Goal: Task Accomplishment & Management: Complete application form

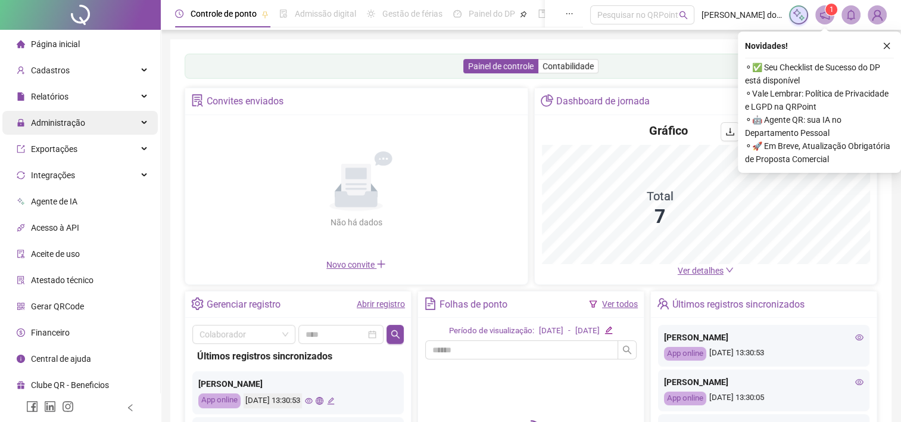
click at [74, 126] on span "Administração" at bounding box center [58, 123] width 54 height 10
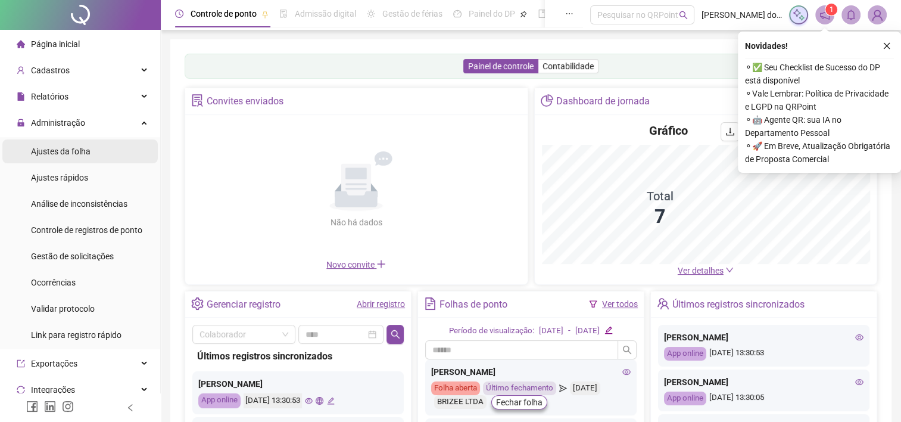
click at [70, 148] on span "Ajustes da folha" at bounding box center [61, 151] width 60 height 10
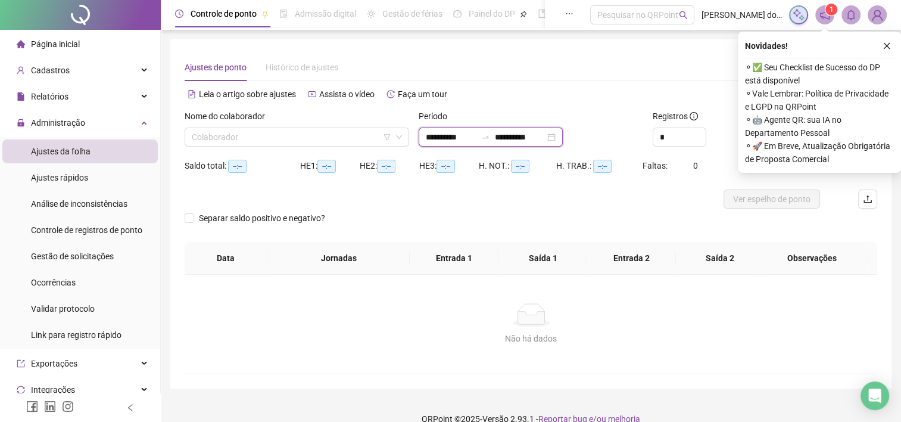
click at [442, 139] on input "**********" at bounding box center [451, 136] width 50 height 13
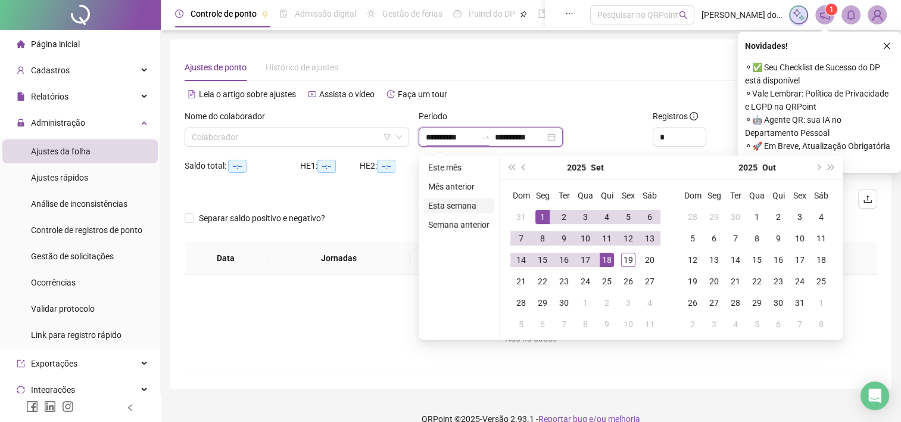
type input "**********"
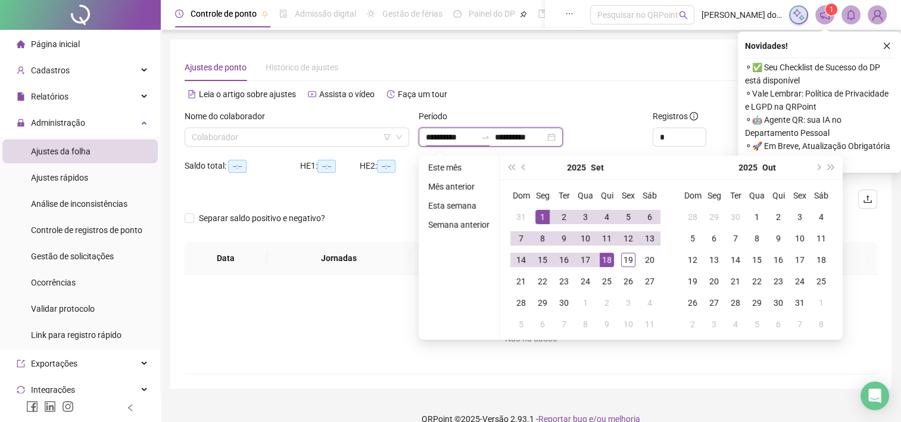
type input "**********"
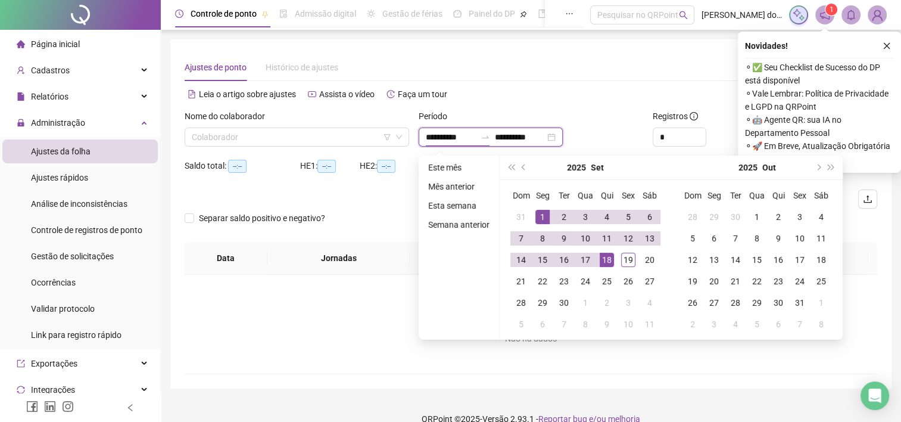
type input "**********"
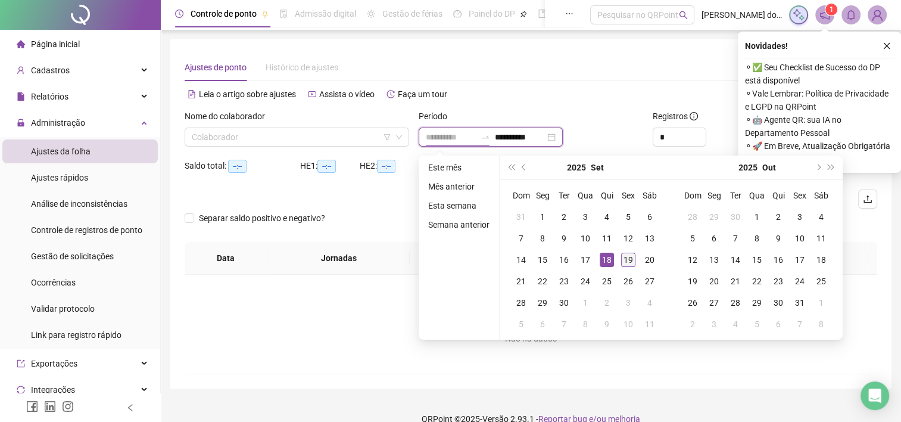
type input "**********"
click at [624, 260] on div "19" at bounding box center [628, 259] width 14 height 14
type input "**********"
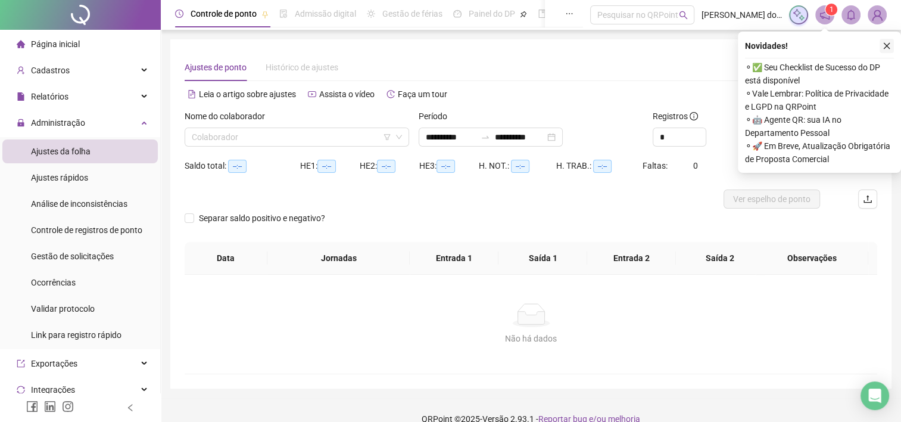
click at [886, 48] on icon "close" at bounding box center [887, 46] width 8 height 8
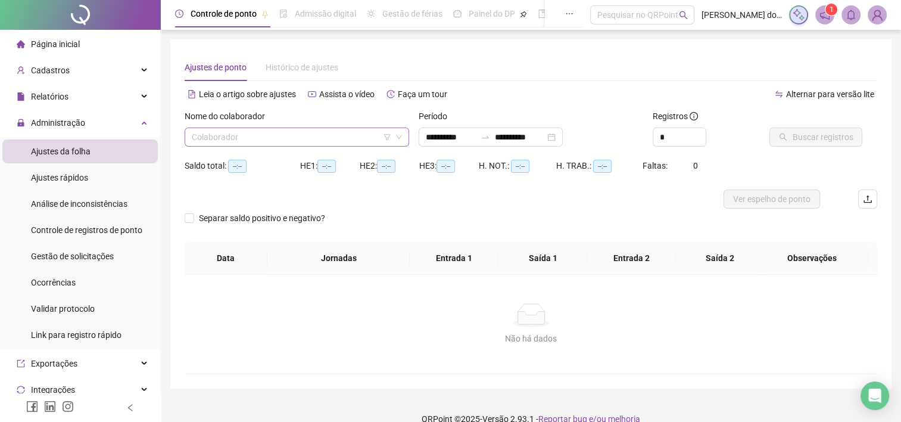
click at [313, 138] on input "search" at bounding box center [291, 137] width 199 height 18
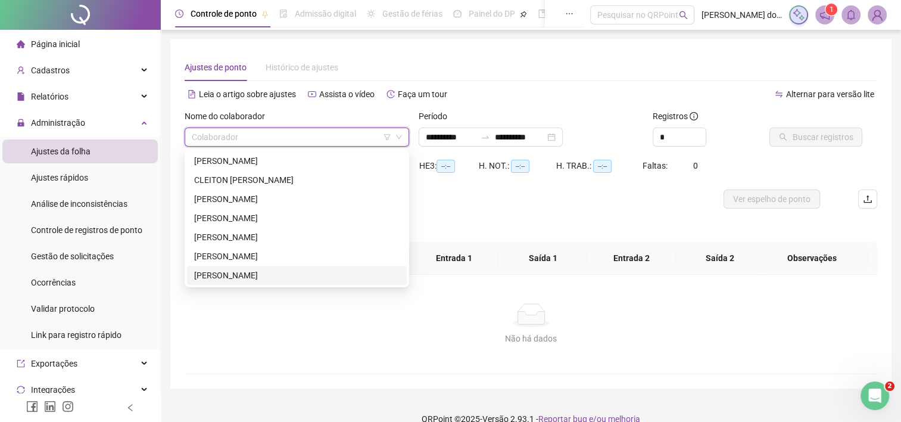
click at [276, 279] on div "[PERSON_NAME]" at bounding box center [296, 275] width 205 height 13
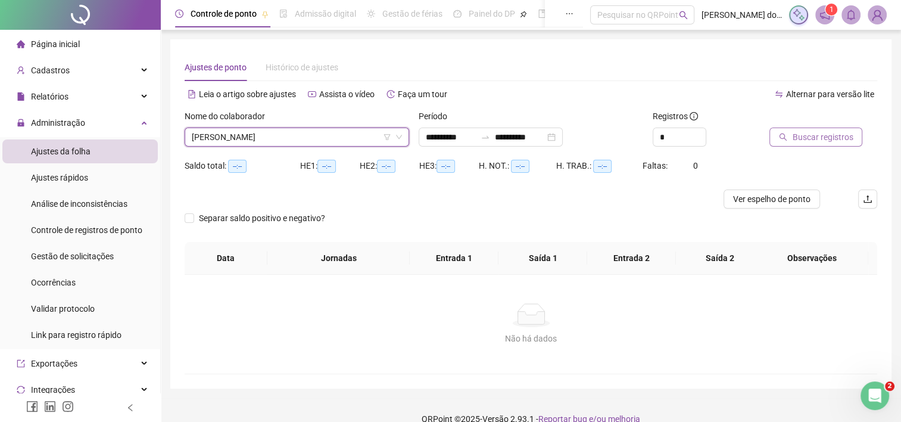
click at [803, 133] on span "Buscar registros" at bounding box center [822, 136] width 61 height 13
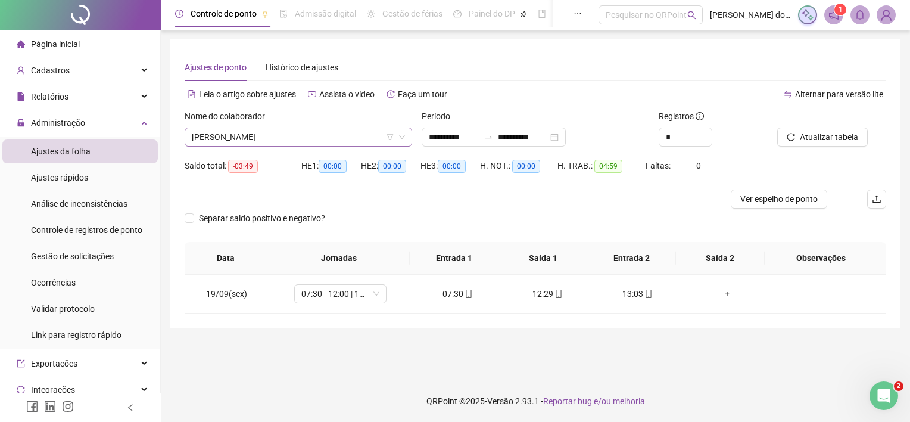
click at [271, 133] on span "[PERSON_NAME]" at bounding box center [298, 137] width 213 height 18
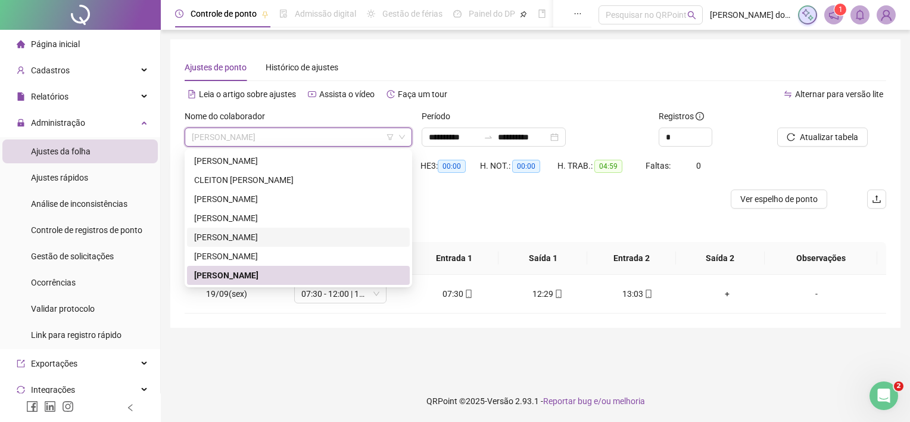
click at [269, 236] on div "[PERSON_NAME]" at bounding box center [298, 236] width 208 height 13
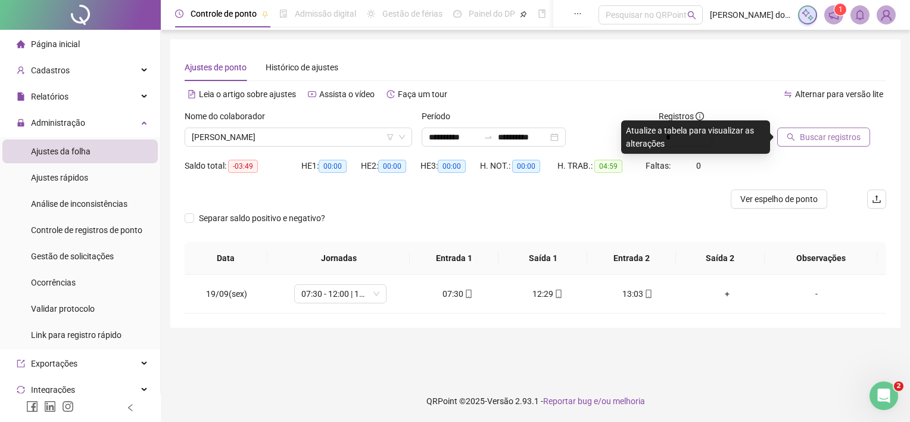
click at [849, 138] on span "Buscar registros" at bounding box center [830, 136] width 61 height 13
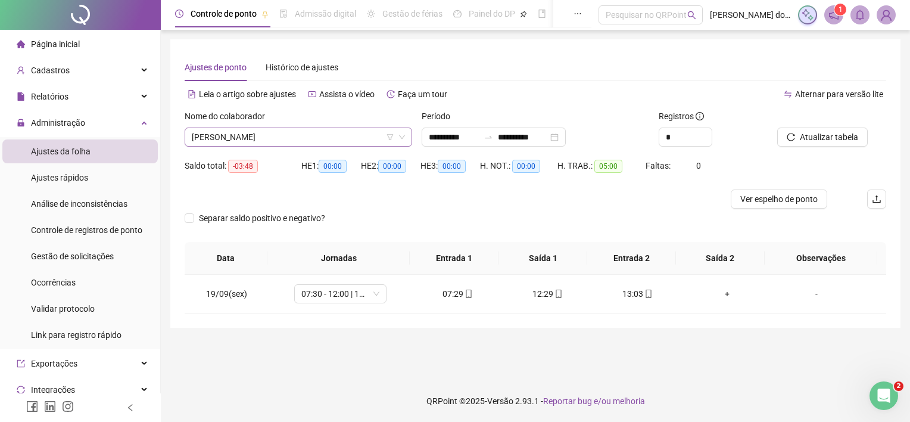
click at [319, 136] on span "[PERSON_NAME]" at bounding box center [298, 137] width 213 height 18
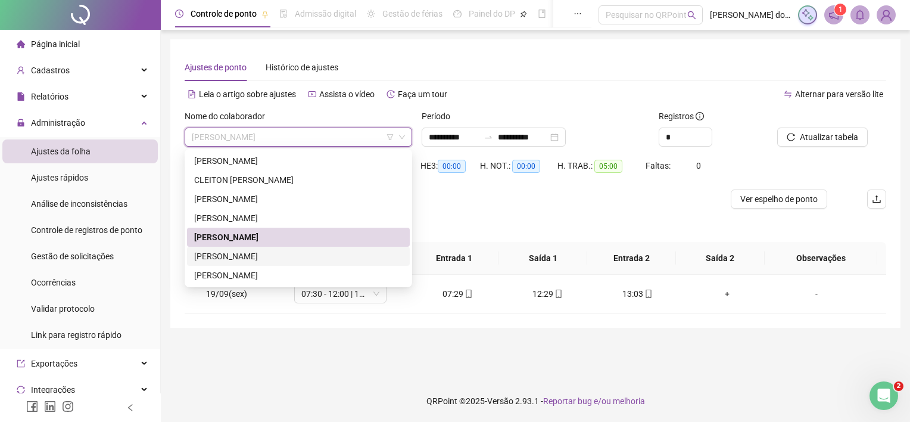
click at [243, 258] on div "[PERSON_NAME]" at bounding box center [298, 256] width 208 height 13
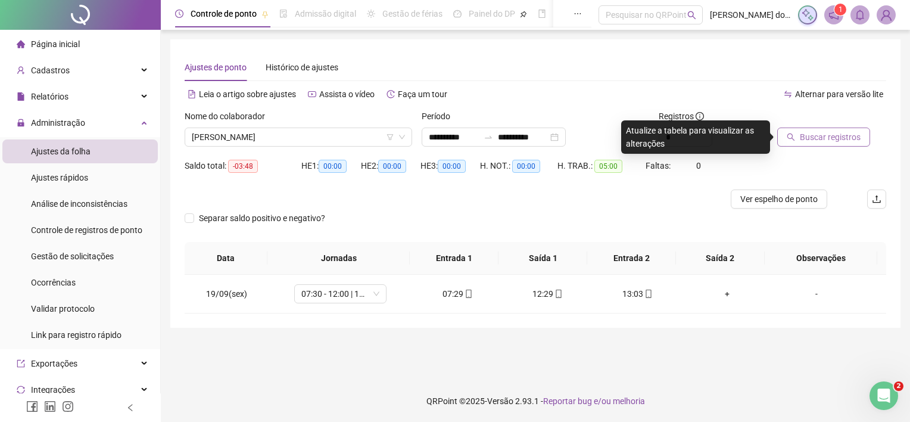
click at [824, 142] on span "Buscar registros" at bounding box center [830, 136] width 61 height 13
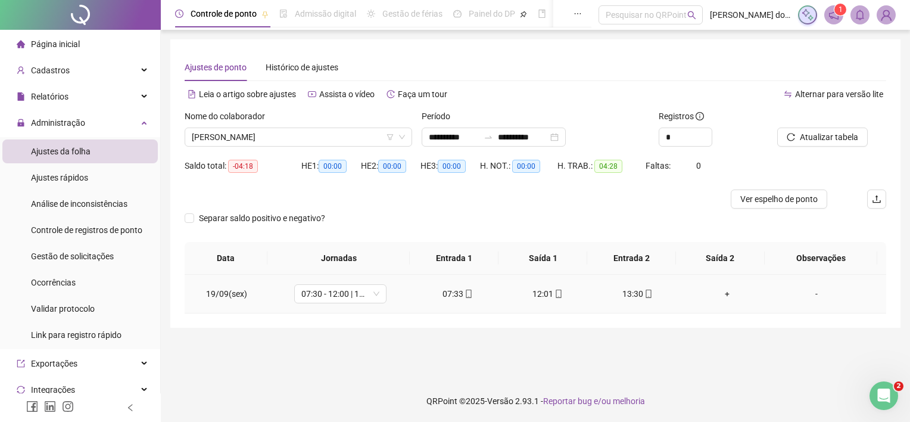
click at [811, 299] on div "-" at bounding box center [816, 293] width 70 height 13
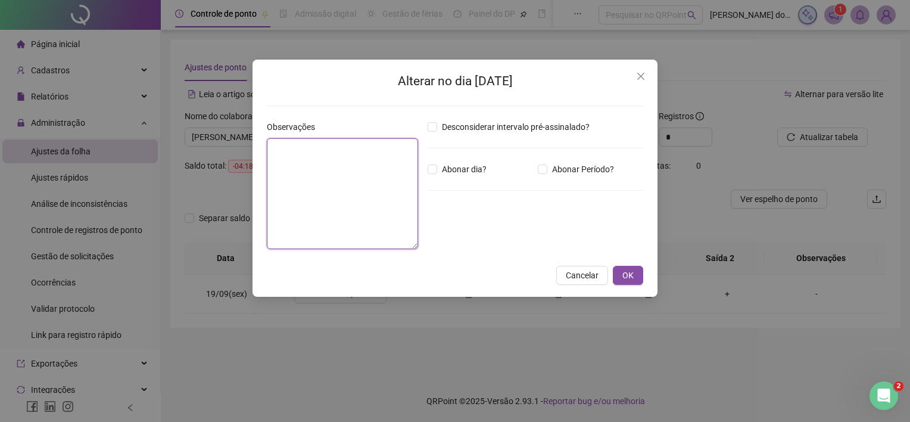
click at [369, 176] on textarea at bounding box center [342, 193] width 151 height 111
drag, startPoint x: 273, startPoint y: 150, endPoint x: 312, endPoint y: 150, distance: 38.7
click at [312, 150] on textarea "*********" at bounding box center [342, 193] width 151 height 111
type textarea "*********"
click at [623, 267] on button "OK" at bounding box center [628, 275] width 30 height 19
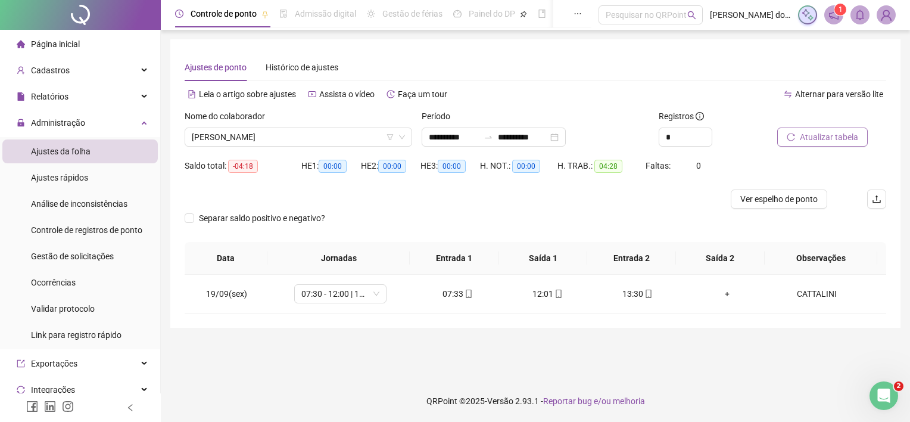
click at [827, 141] on span "Atualizar tabela" at bounding box center [829, 136] width 58 height 13
click at [311, 141] on span "[PERSON_NAME]" at bounding box center [298, 137] width 213 height 18
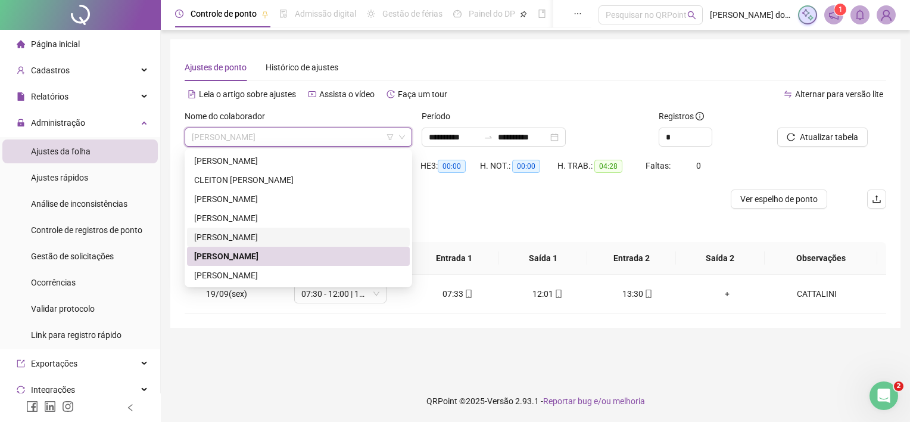
click at [289, 238] on div "[PERSON_NAME]" at bounding box center [298, 236] width 208 height 13
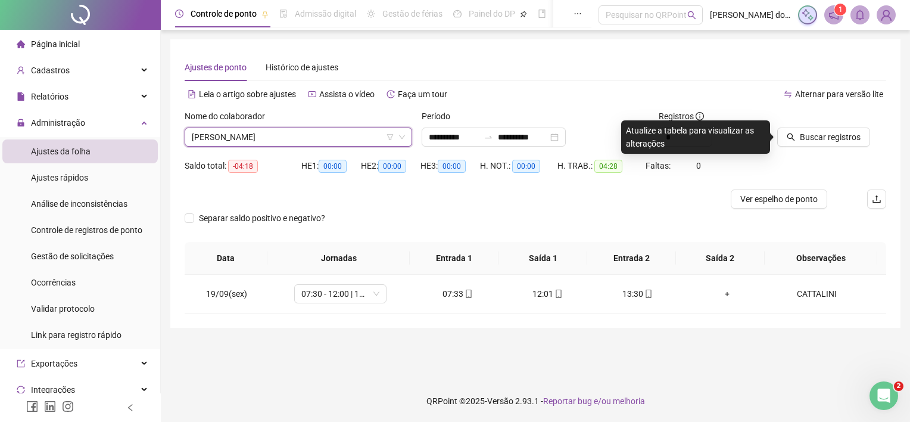
click at [292, 138] on span "[PERSON_NAME]" at bounding box center [298, 137] width 213 height 18
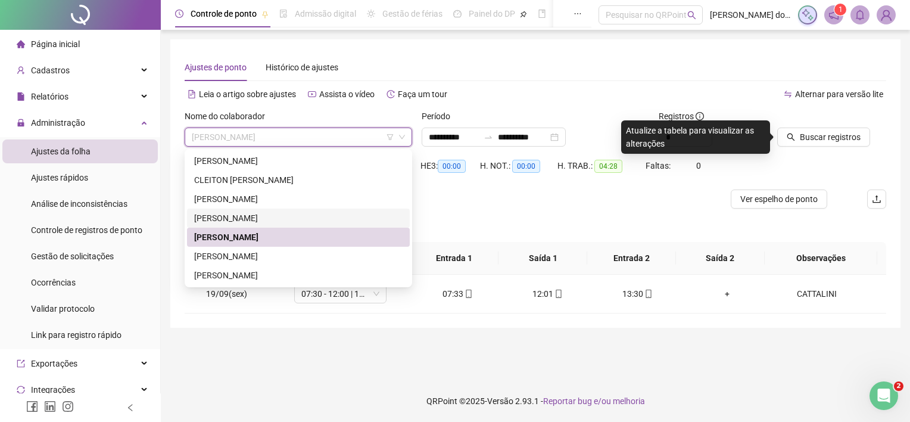
click at [272, 220] on div "[PERSON_NAME]" at bounding box center [298, 217] width 208 height 13
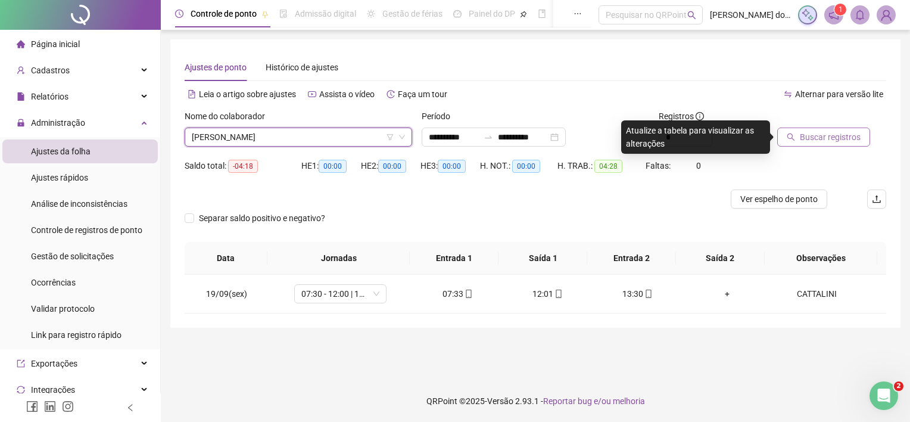
click at [824, 138] on span "Buscar registros" at bounding box center [830, 136] width 61 height 13
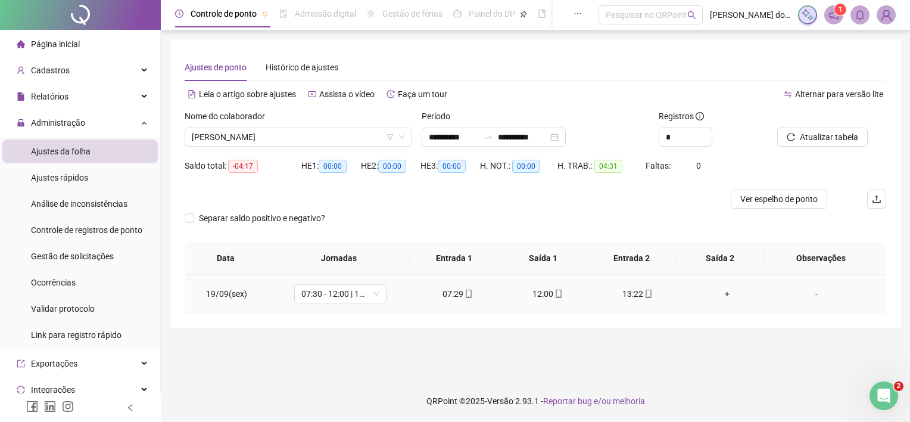
click at [803, 294] on div "-" at bounding box center [816, 293] width 70 height 13
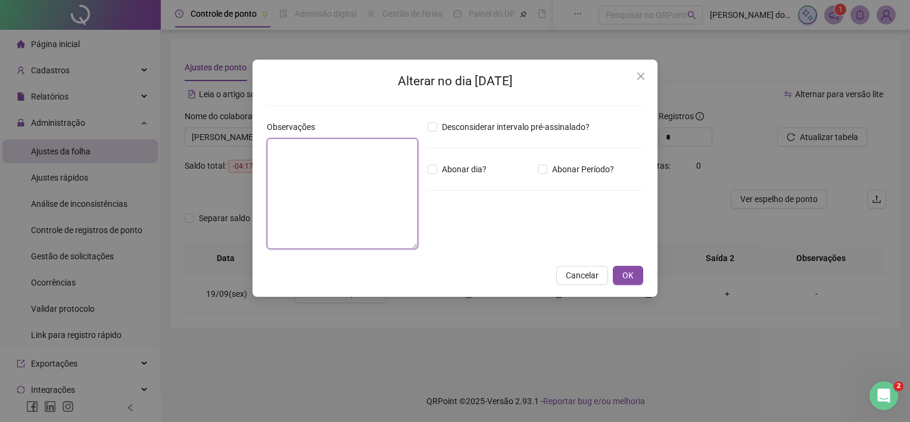
click at [385, 152] on textarea at bounding box center [342, 193] width 151 height 111
type textarea "***"
click at [628, 267] on button "OK" at bounding box center [628, 275] width 30 height 19
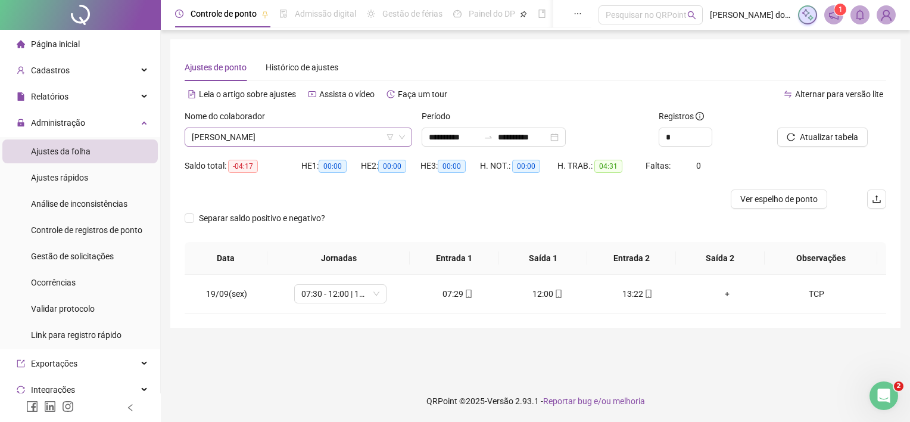
click at [210, 145] on span "[PERSON_NAME]" at bounding box center [298, 137] width 213 height 18
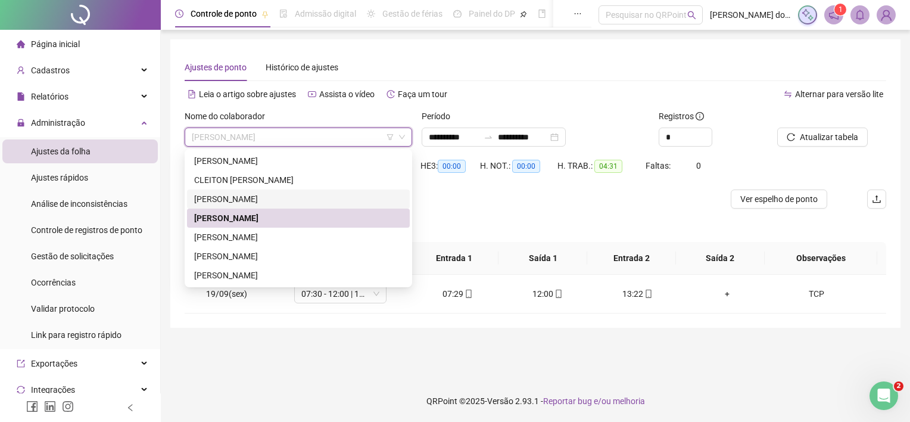
click at [243, 195] on div "[PERSON_NAME]" at bounding box center [298, 198] width 208 height 13
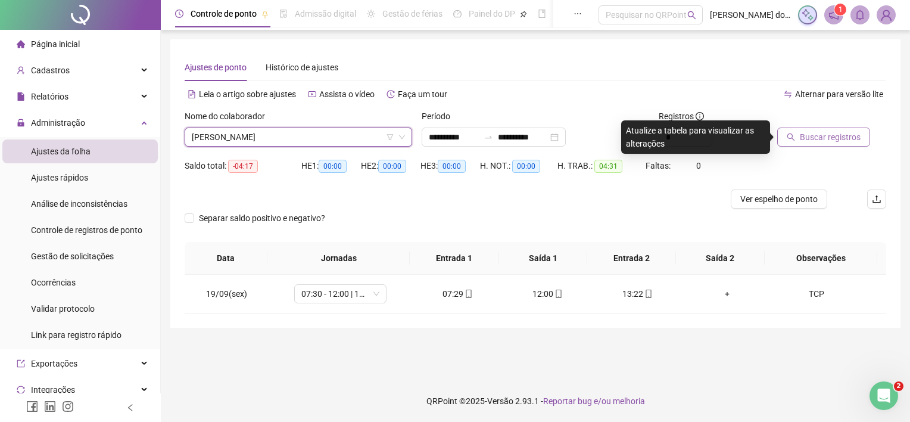
click at [808, 138] on span "Buscar registros" at bounding box center [830, 136] width 61 height 13
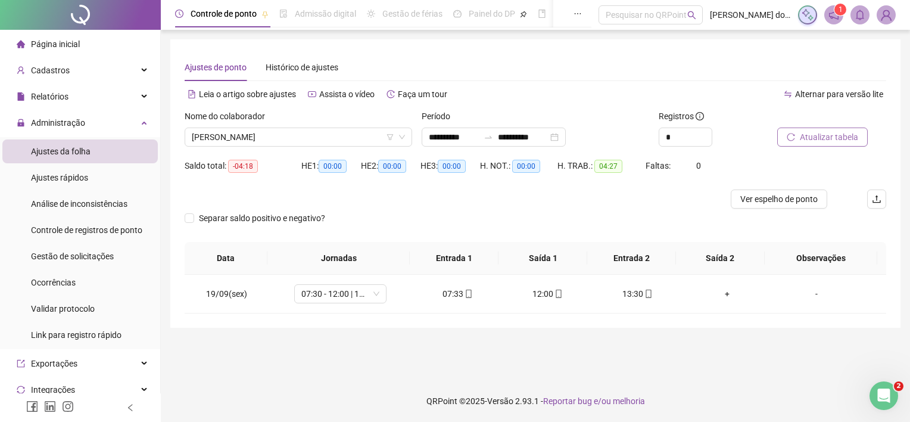
click at [303, 119] on div "Nome do colaborador" at bounding box center [298, 119] width 227 height 18
click at [301, 131] on span "[PERSON_NAME]" at bounding box center [298, 137] width 213 height 18
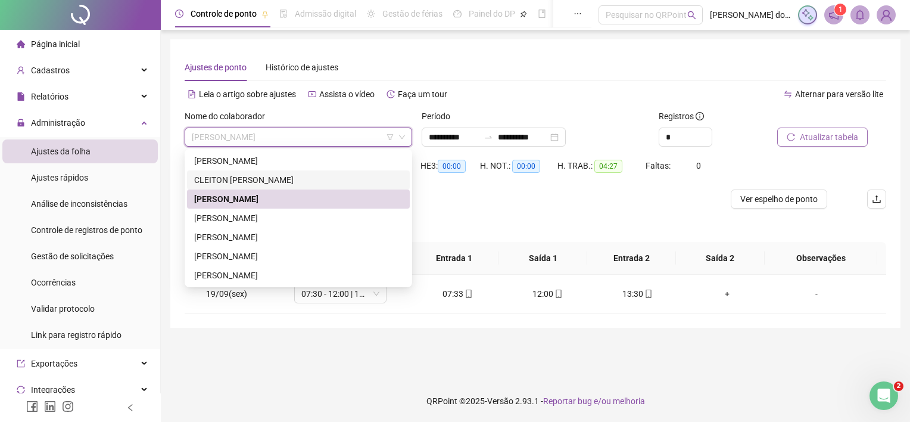
click at [295, 181] on div "CLEITON [PERSON_NAME]" at bounding box center [298, 179] width 208 height 13
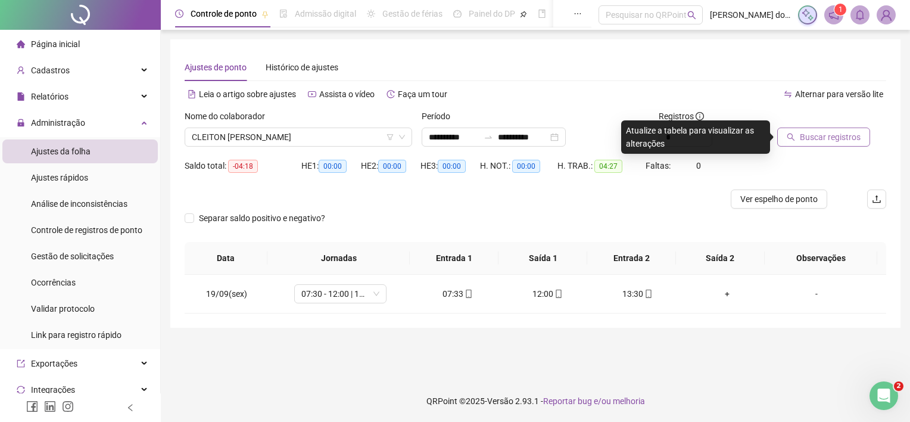
click at [812, 139] on span "Buscar registros" at bounding box center [830, 136] width 61 height 13
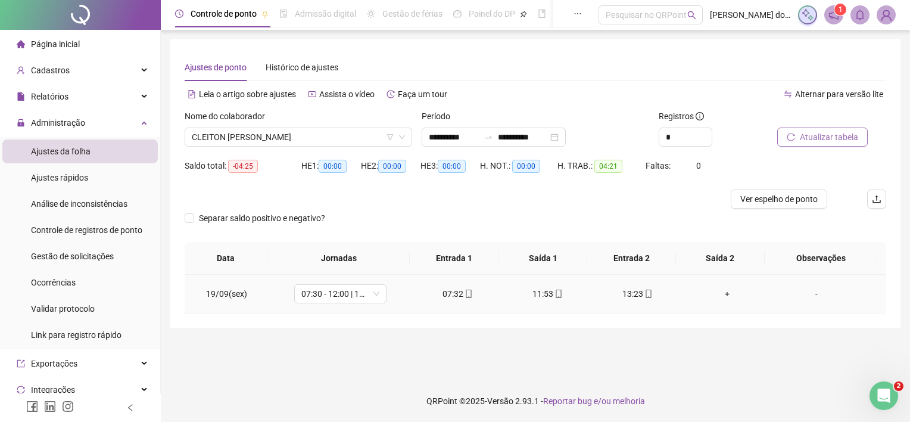
drag, startPoint x: 805, startPoint y: 290, endPoint x: 541, endPoint y: 215, distance: 274.3
click at [805, 289] on div "-" at bounding box center [816, 293] width 70 height 13
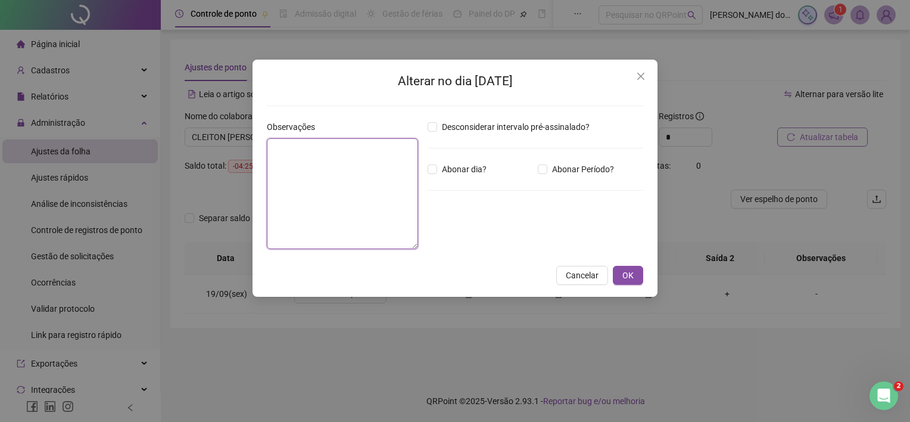
paste textarea "*********"
type textarea "*********"
click at [626, 278] on span "OK" at bounding box center [627, 275] width 11 height 13
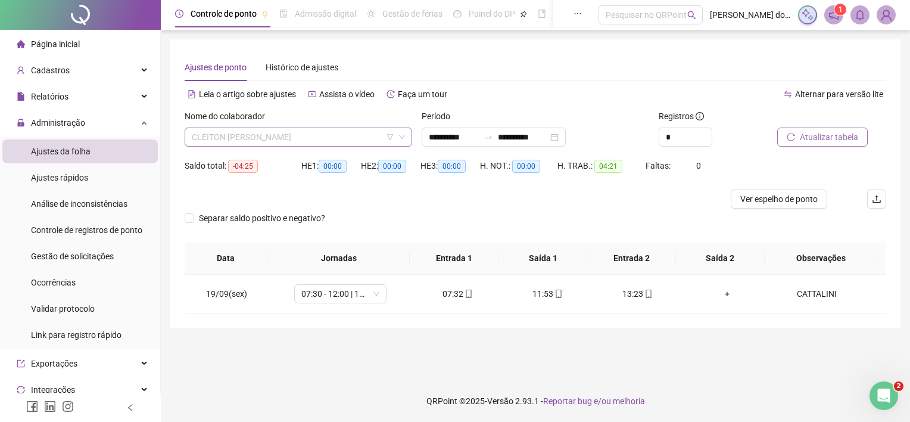
click at [300, 131] on span "CLEITON [PERSON_NAME]" at bounding box center [298, 137] width 213 height 18
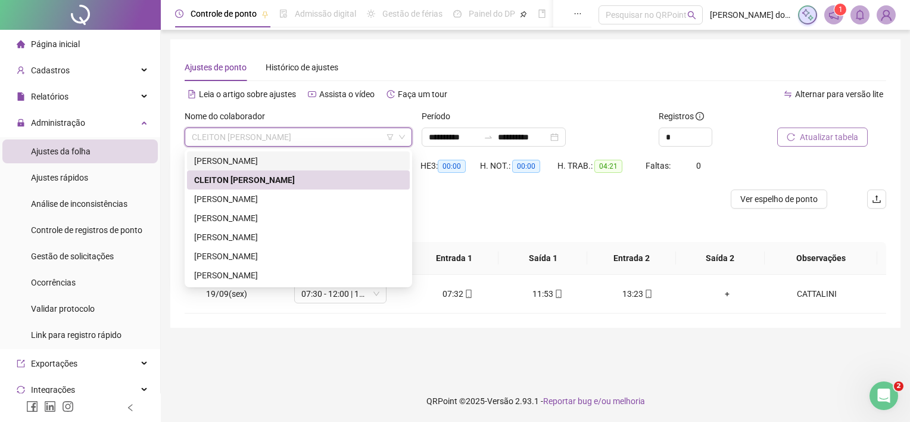
click at [293, 155] on div "[PERSON_NAME]" at bounding box center [298, 160] width 208 height 13
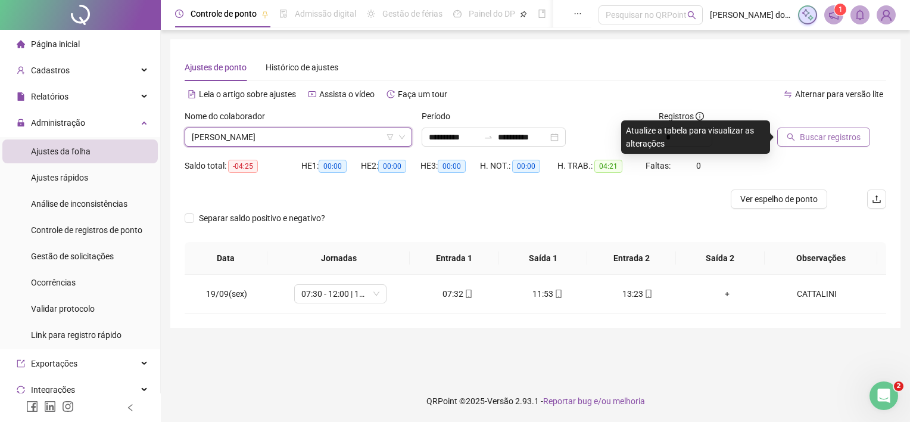
click at [816, 142] on span "Buscar registros" at bounding box center [830, 136] width 61 height 13
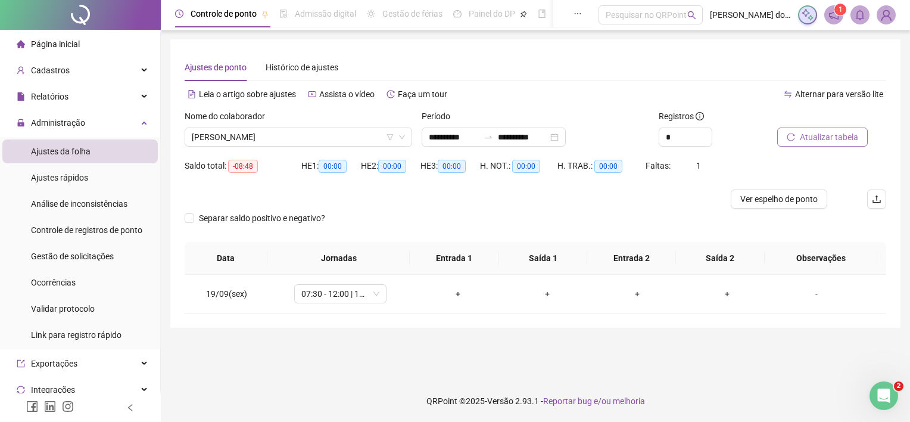
click at [800, 141] on span "Atualizar tabela" at bounding box center [829, 136] width 58 height 13
click at [442, 297] on div "+" at bounding box center [457, 293] width 71 height 13
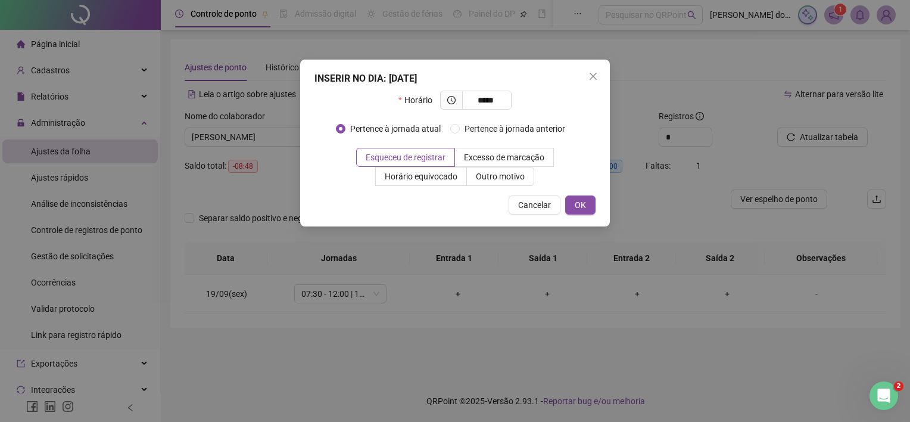
type input "*****"
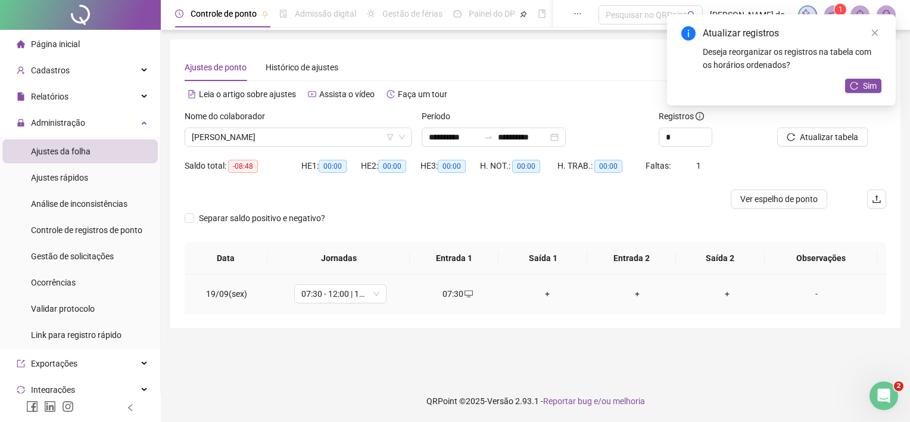
click at [541, 297] on div "+" at bounding box center [547, 293] width 71 height 13
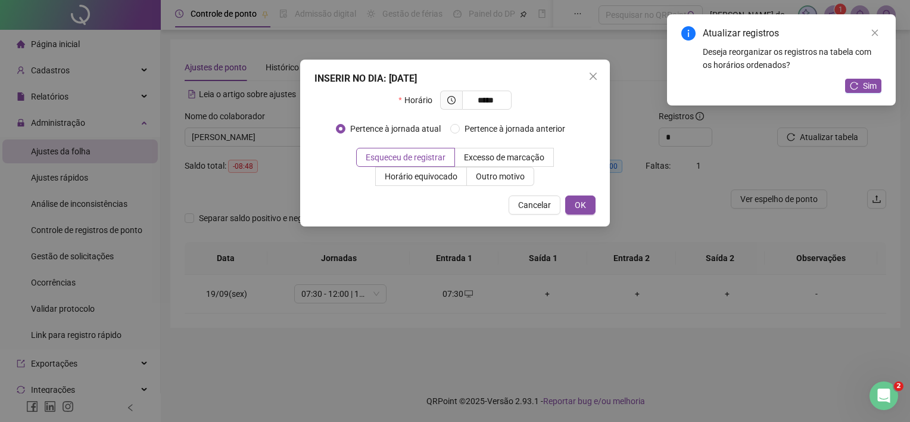
type input "*****"
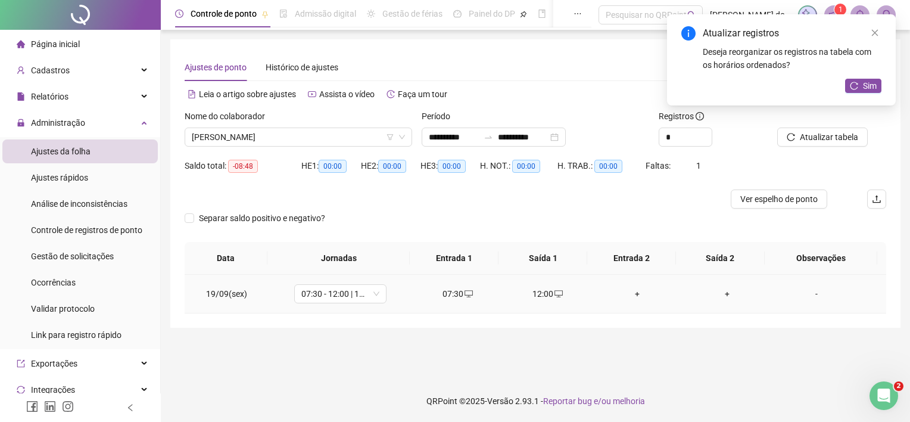
click at [634, 298] on div "+" at bounding box center [637, 293] width 71 height 13
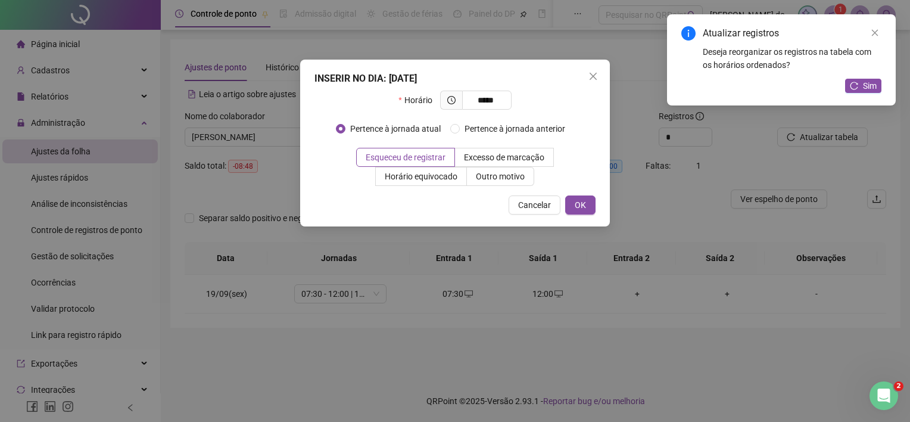
type input "*****"
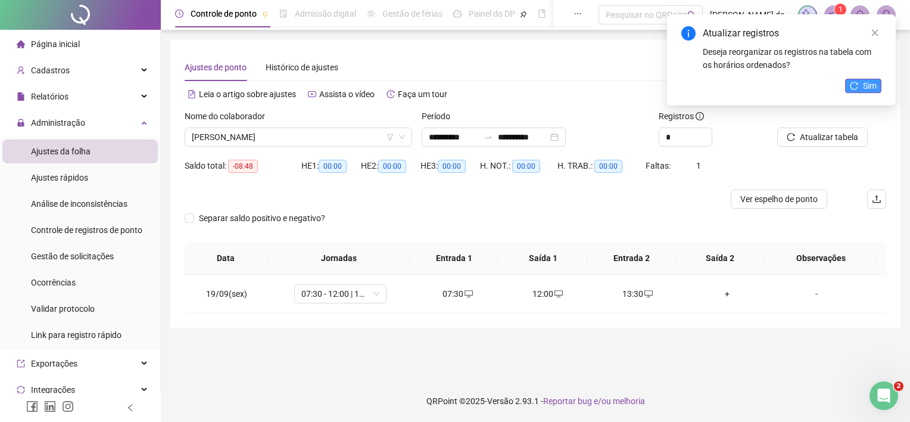
click at [851, 86] on icon "reload" at bounding box center [854, 86] width 8 height 8
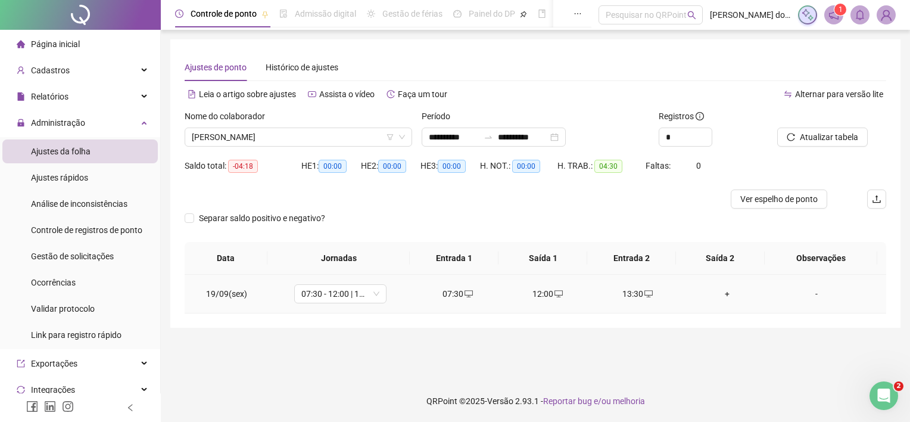
click at [809, 294] on div "-" at bounding box center [816, 293] width 70 height 13
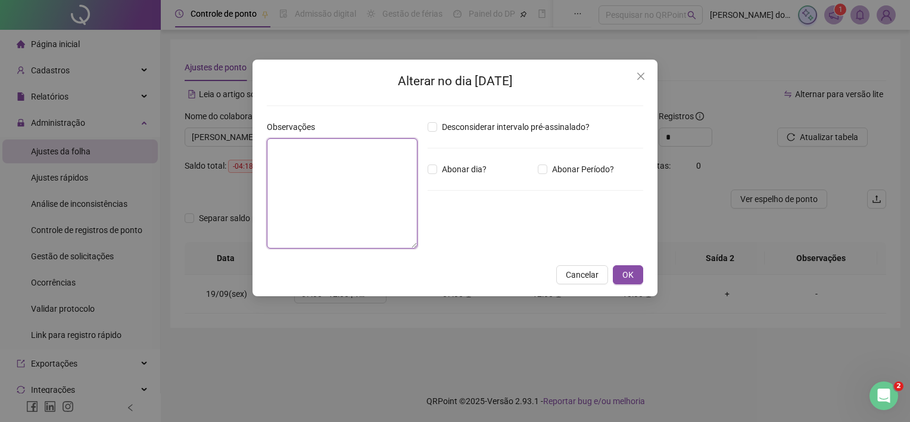
click at [333, 164] on textarea at bounding box center [342, 193] width 151 height 110
type textarea "***"
click at [627, 270] on span "OK" at bounding box center [627, 275] width 11 height 13
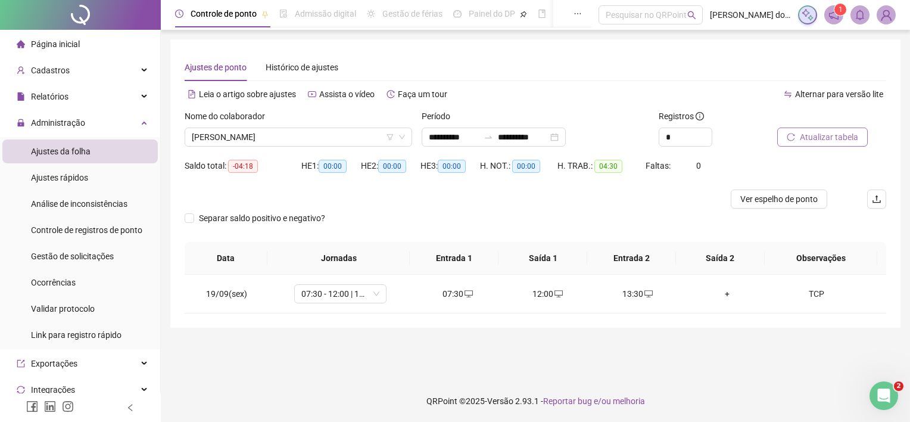
click at [805, 138] on span "Atualizar tabela" at bounding box center [829, 136] width 58 height 13
click at [724, 297] on div "+" at bounding box center [727, 293] width 71 height 13
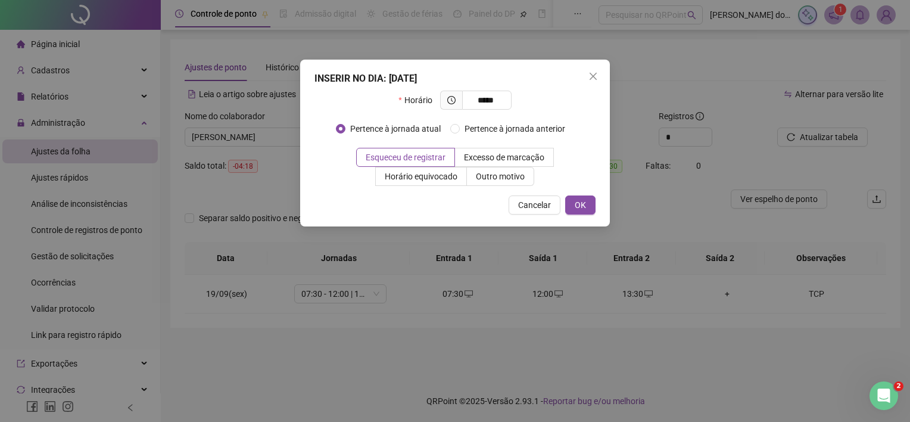
type input "*****"
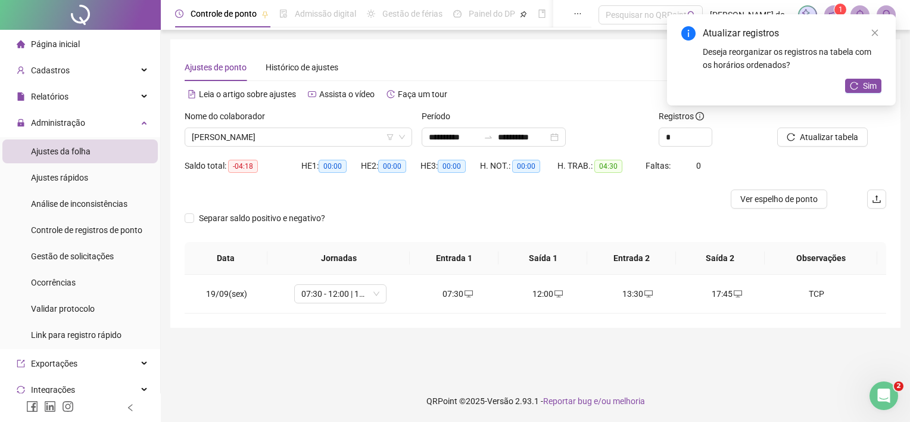
click at [886, 89] on div "Atualizar registros Deseja reorganizar os registros na tabela com os horários o…" at bounding box center [781, 59] width 229 height 91
click at [848, 90] on button "Sim" at bounding box center [863, 86] width 36 height 14
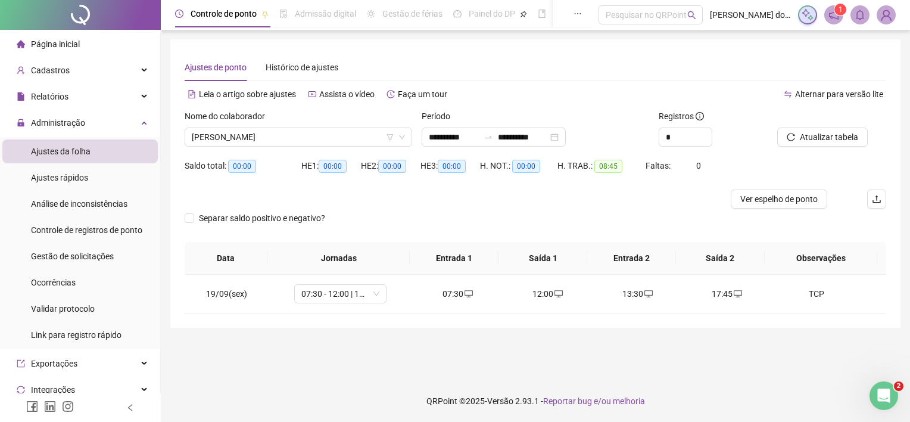
click at [252, 139] on span "[PERSON_NAME]" at bounding box center [298, 137] width 213 height 18
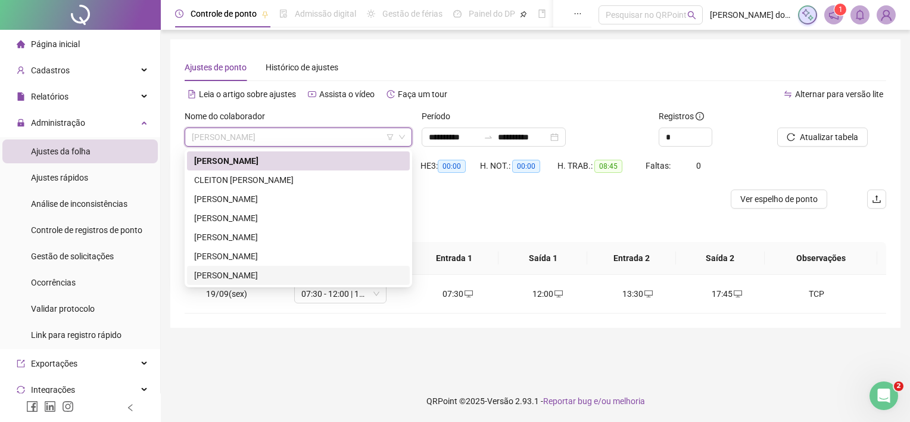
click at [262, 279] on div "[PERSON_NAME]" at bounding box center [298, 275] width 208 height 13
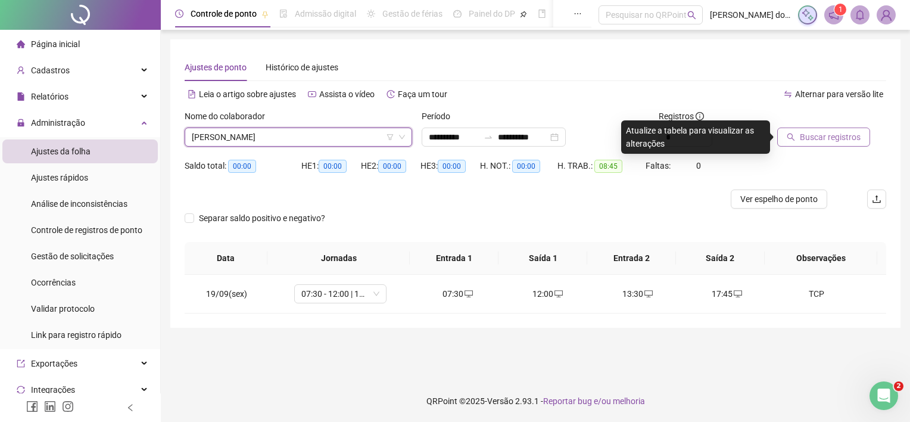
click at [812, 136] on span "Buscar registros" at bounding box center [830, 136] width 61 height 13
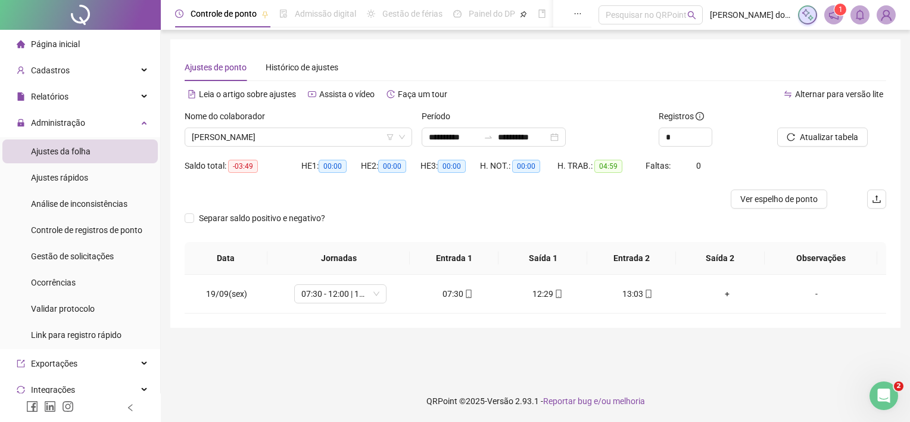
click at [271, 124] on div "Nome do colaborador" at bounding box center [298, 119] width 227 height 18
click at [278, 138] on span "[PERSON_NAME]" at bounding box center [298, 137] width 213 height 18
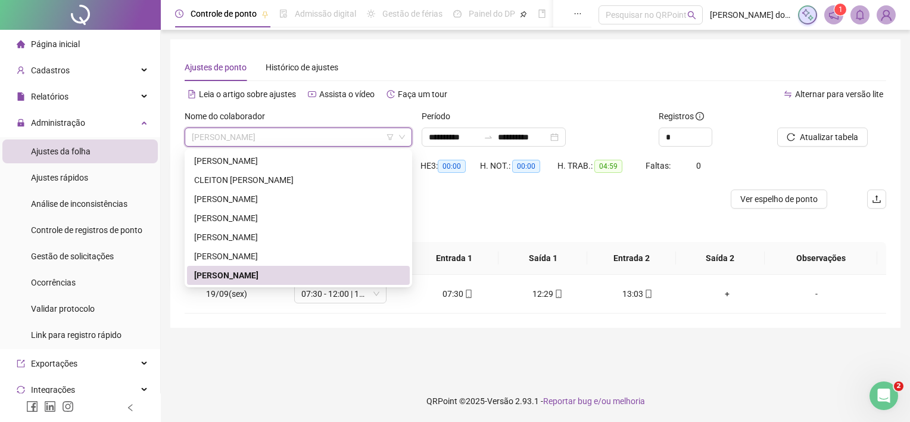
click at [326, 133] on span "[PERSON_NAME]" at bounding box center [298, 137] width 213 height 18
click at [314, 156] on div "[PERSON_NAME]" at bounding box center [298, 160] width 208 height 13
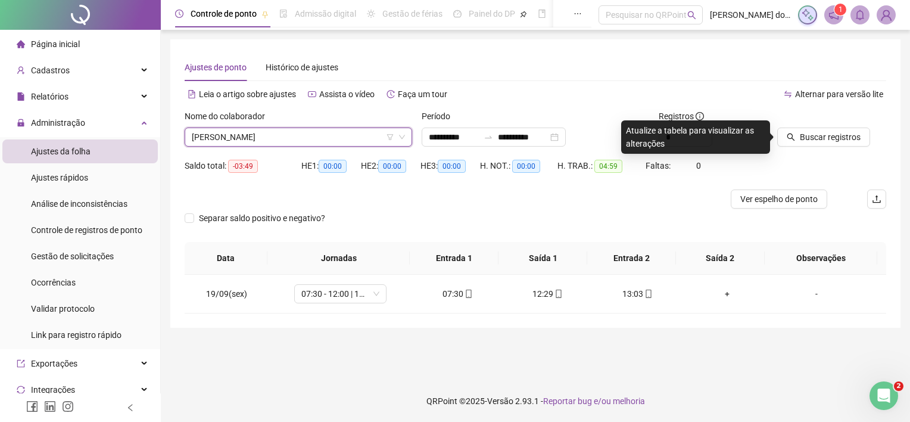
click at [777, 145] on div "Buscar registros" at bounding box center [831, 133] width 119 height 46
click at [786, 140] on button "Buscar registros" at bounding box center [823, 136] width 93 height 19
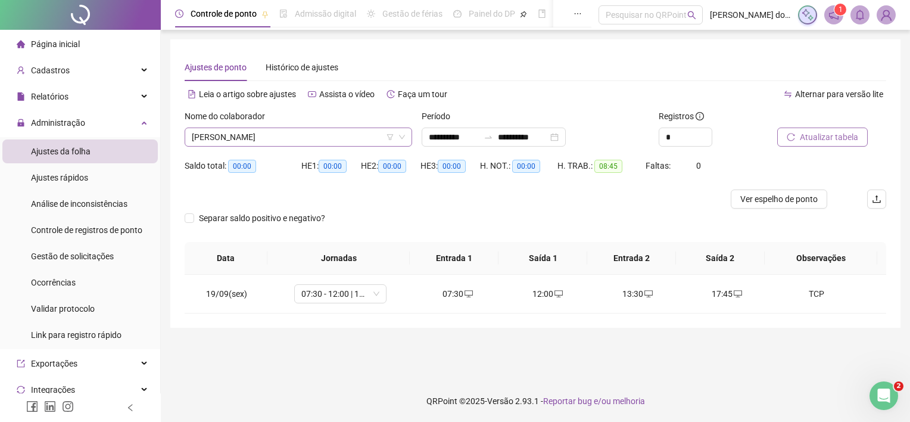
click at [259, 138] on span "[PERSON_NAME]" at bounding box center [298, 137] width 213 height 18
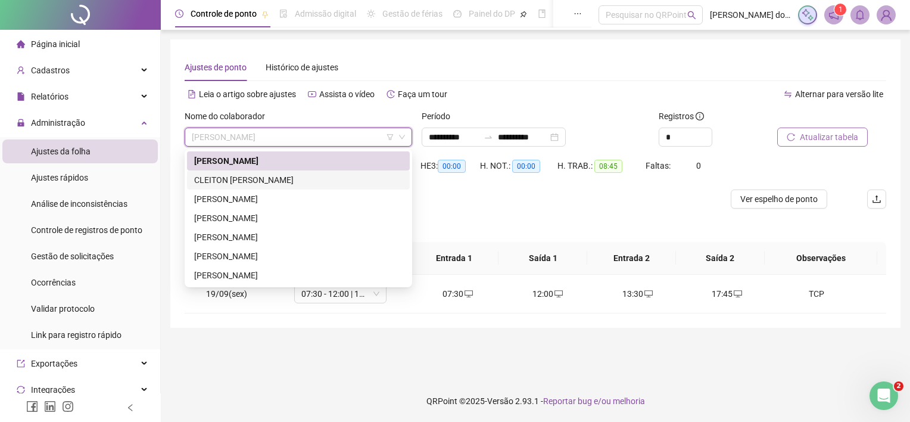
click at [253, 179] on div "CLEITON [PERSON_NAME]" at bounding box center [298, 179] width 208 height 13
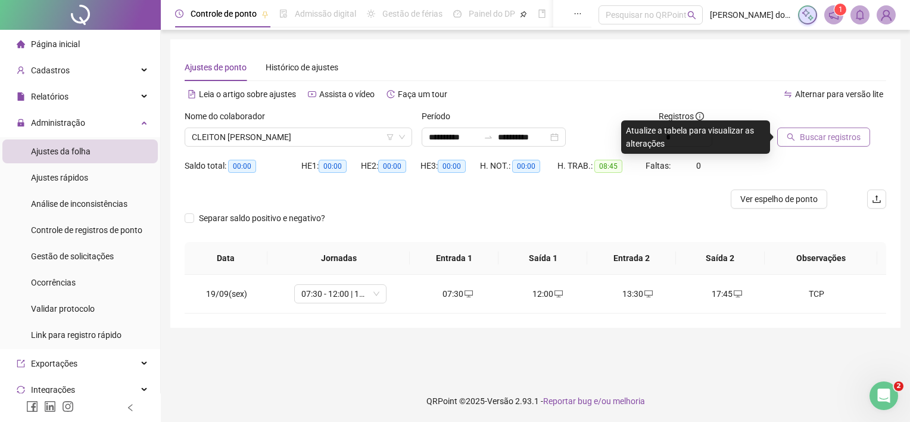
click at [817, 132] on span "Buscar registros" at bounding box center [830, 136] width 61 height 13
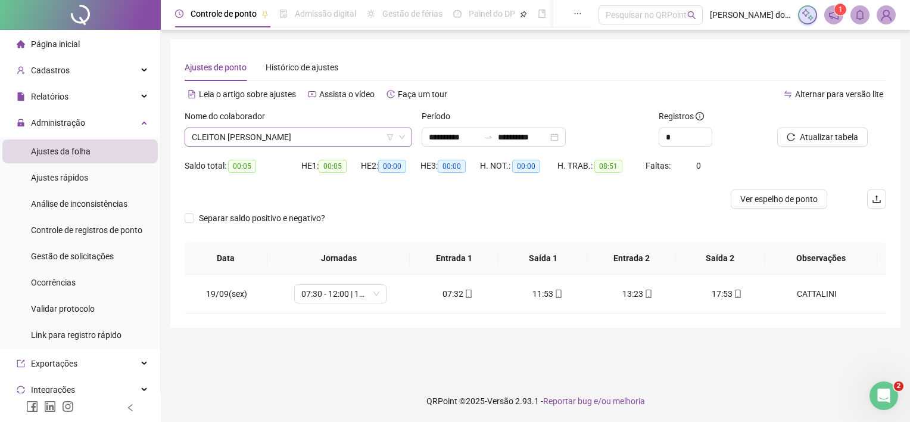
click at [300, 141] on span "CLEITON [PERSON_NAME]" at bounding box center [298, 137] width 213 height 18
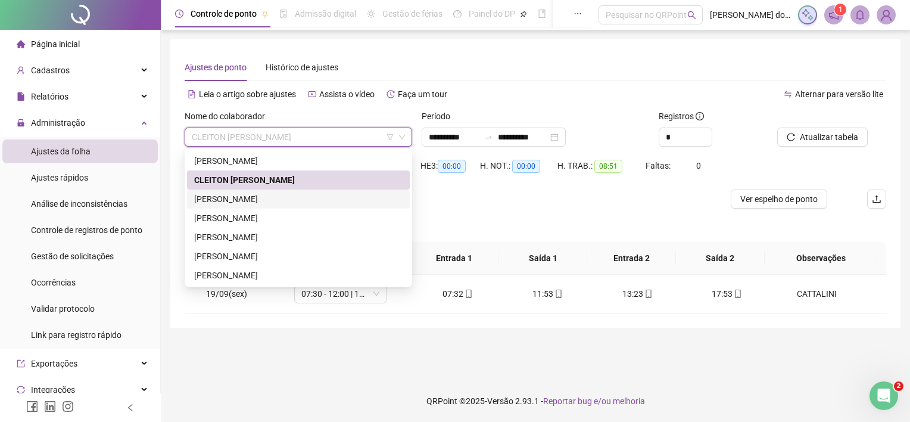
click at [294, 200] on div "[PERSON_NAME]" at bounding box center [298, 198] width 208 height 13
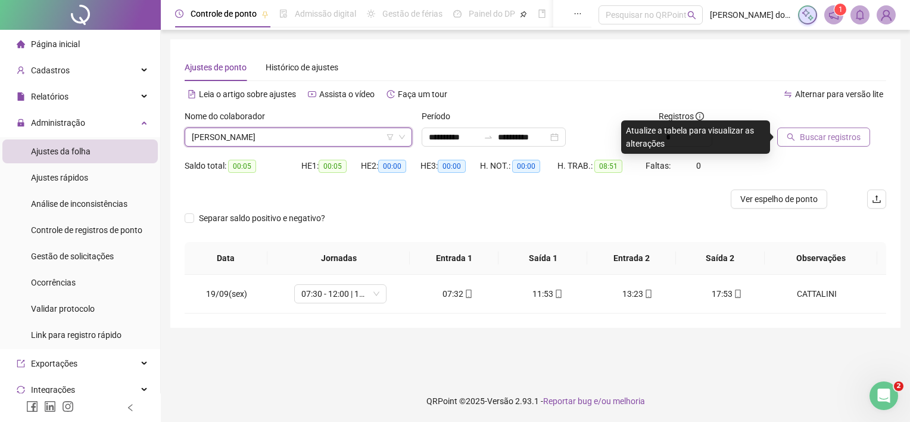
click at [805, 141] on span "Buscar registros" at bounding box center [830, 136] width 61 height 13
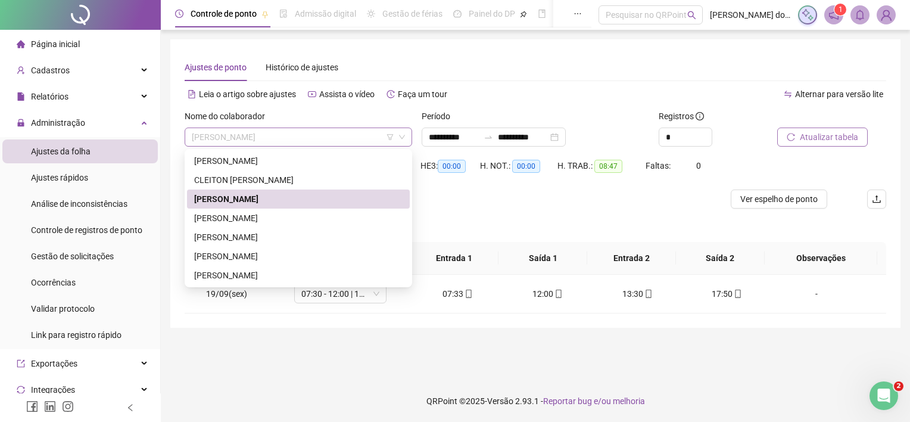
click at [330, 134] on span "[PERSON_NAME]" at bounding box center [298, 137] width 213 height 18
click at [267, 220] on div "[PERSON_NAME]" at bounding box center [298, 217] width 208 height 13
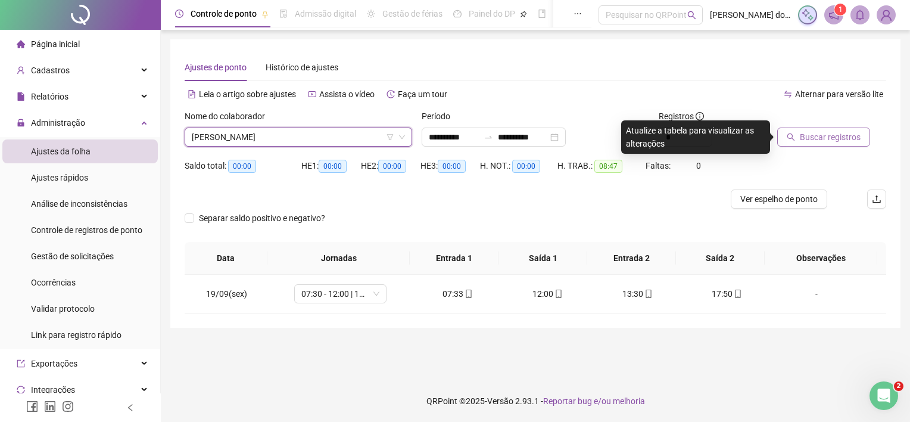
click at [820, 143] on span "Buscar registros" at bounding box center [830, 136] width 61 height 13
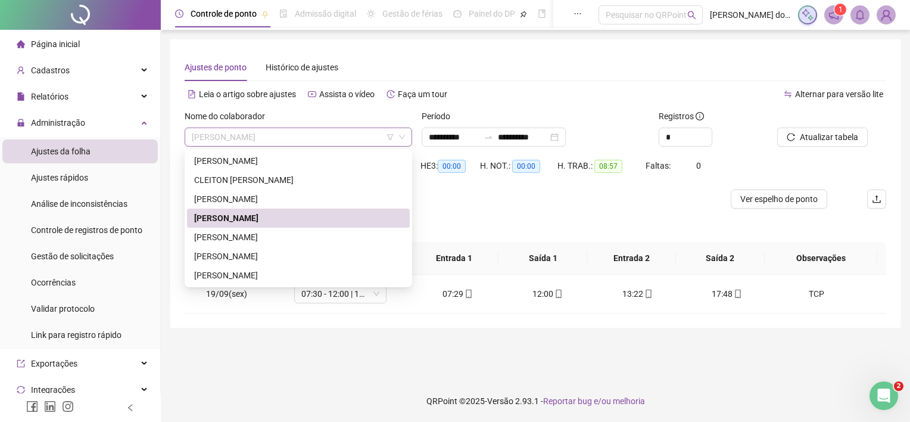
click at [269, 144] on span "[PERSON_NAME]" at bounding box center [298, 137] width 213 height 18
click at [244, 229] on div "[PERSON_NAME]" at bounding box center [298, 236] width 223 height 19
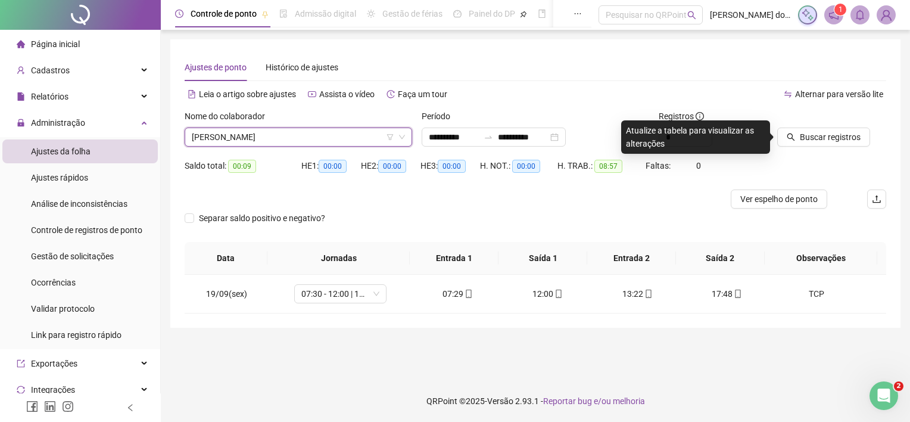
click at [788, 135] on icon "search" at bounding box center [791, 137] width 8 height 8
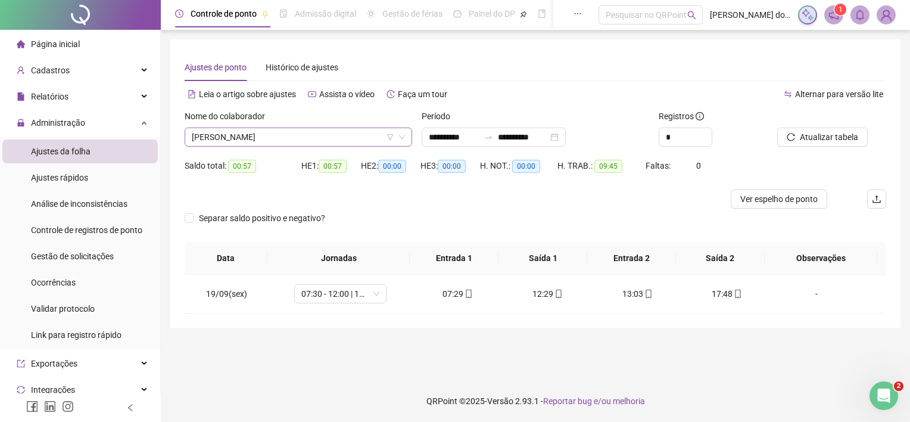
click at [227, 140] on span "[PERSON_NAME]" at bounding box center [298, 137] width 213 height 18
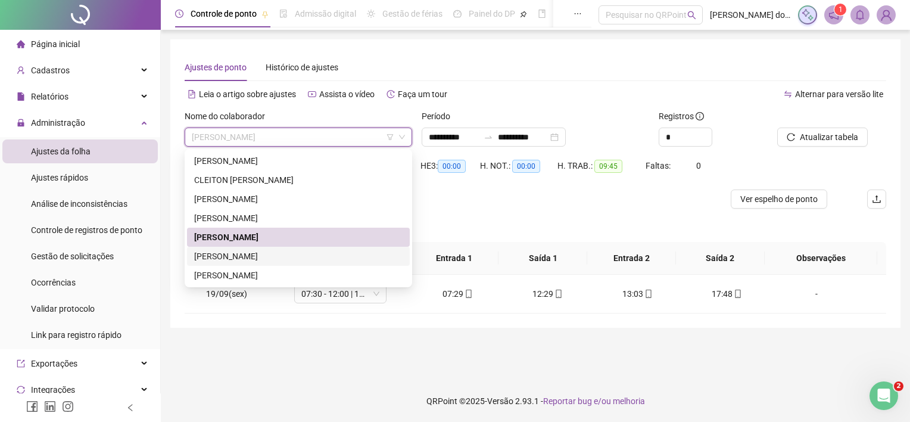
click at [257, 250] on div "[PERSON_NAME]" at bounding box center [298, 256] width 208 height 13
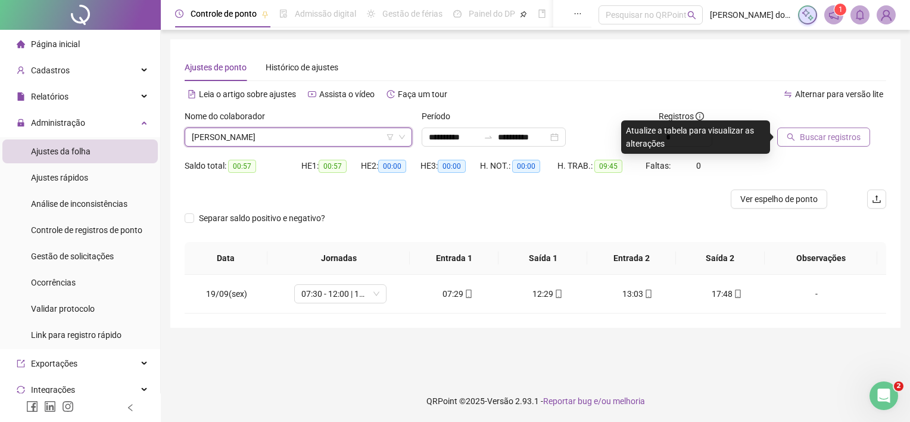
click at [802, 143] on span "Buscar registros" at bounding box center [830, 136] width 61 height 13
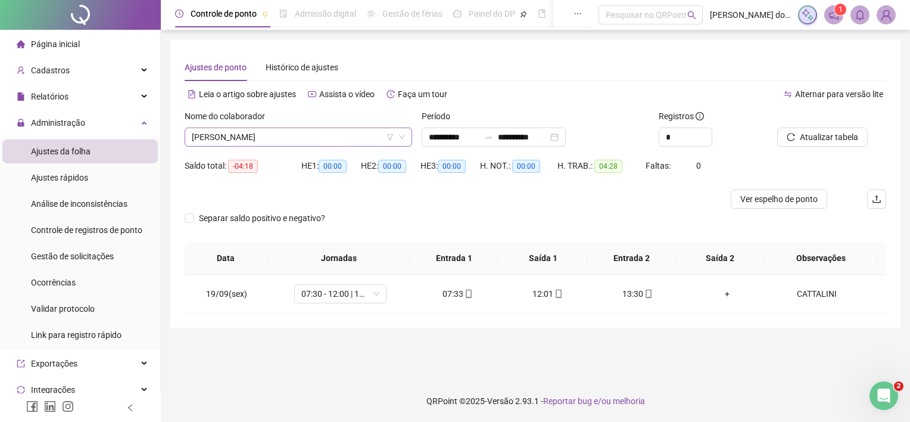
click at [292, 135] on span "[PERSON_NAME]" at bounding box center [298, 137] width 213 height 18
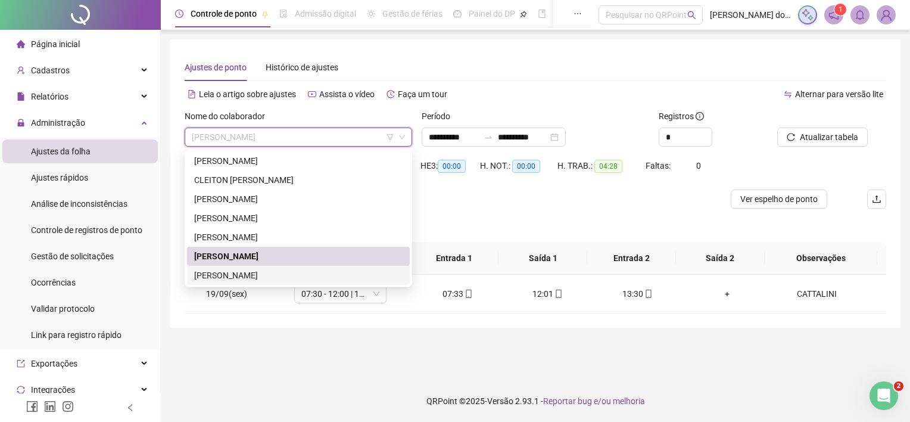
click at [268, 274] on div "[PERSON_NAME]" at bounding box center [298, 275] width 208 height 13
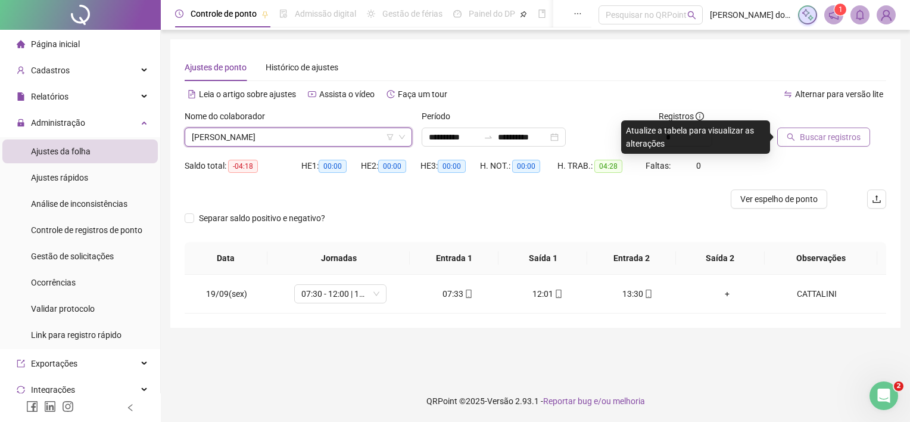
click at [799, 133] on button "Buscar registros" at bounding box center [823, 136] width 93 height 19
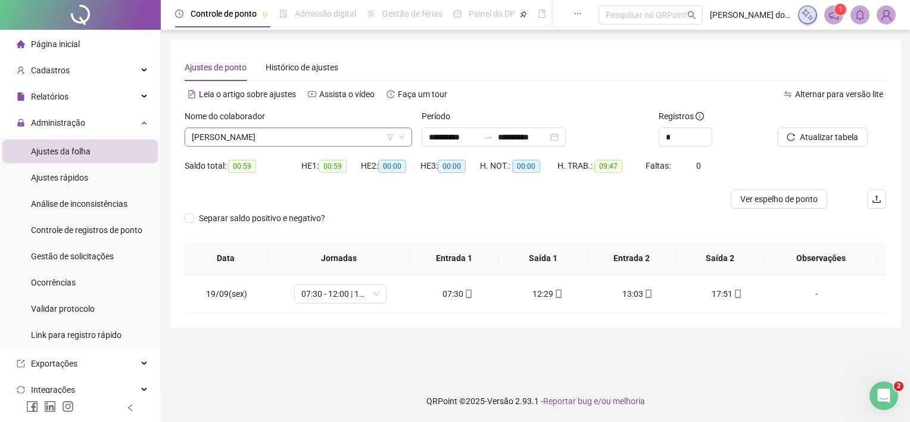
click at [283, 139] on span "[PERSON_NAME]" at bounding box center [298, 137] width 213 height 18
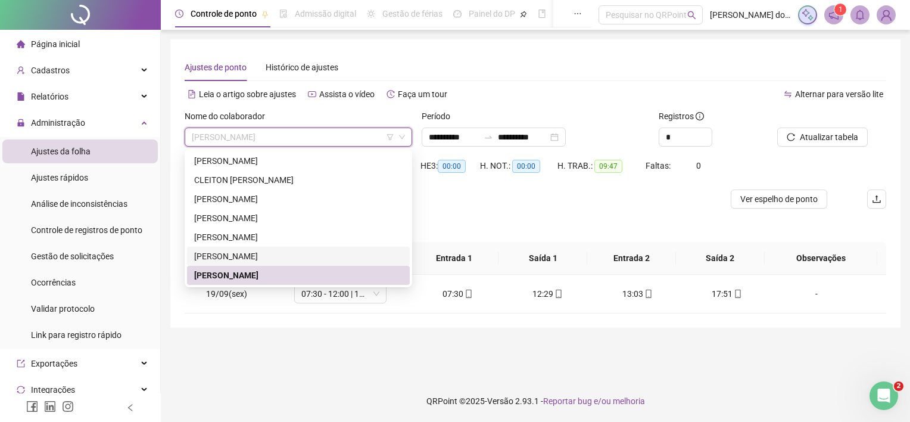
click at [280, 255] on div "[PERSON_NAME]" at bounding box center [298, 256] width 208 height 13
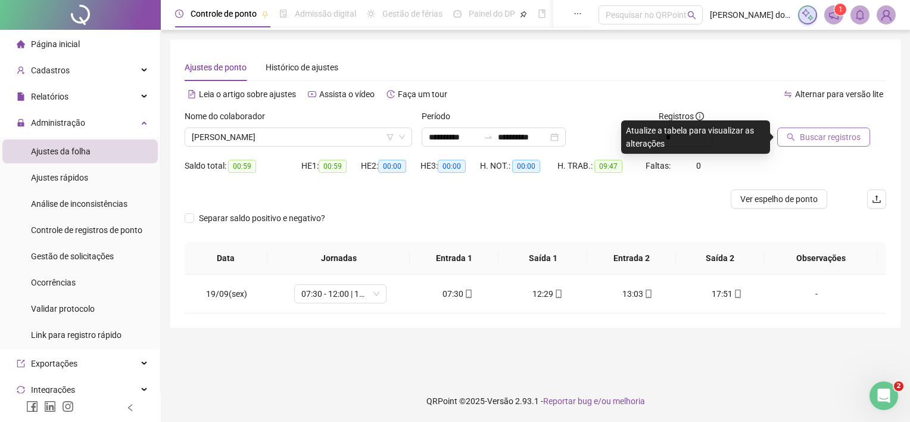
click at [849, 138] on span "Buscar registros" at bounding box center [830, 136] width 61 height 13
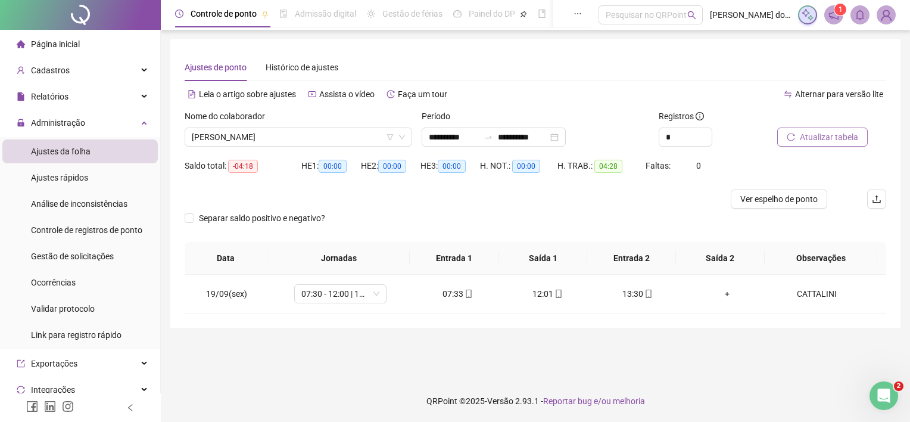
click at [814, 144] on button "Atualizar tabela" at bounding box center [822, 136] width 91 height 19
click at [826, 136] on span "Atualizar tabela" at bounding box center [829, 136] width 58 height 13
